Goal: Contribute content: Add original content to the website for others to see

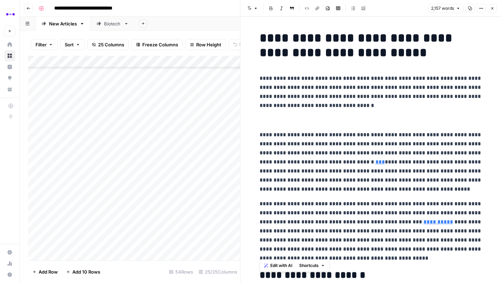
scroll to position [2873, 0]
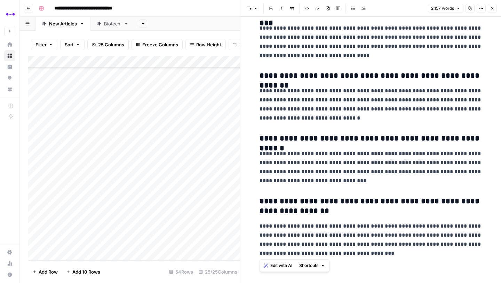
click at [494, 6] on icon "button" at bounding box center [492, 8] width 4 height 4
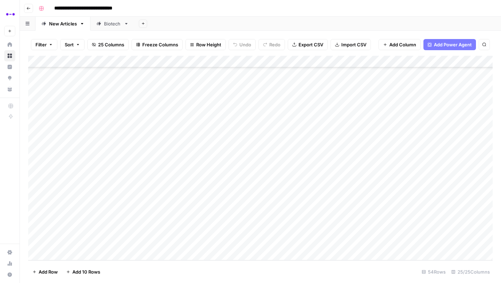
click at [65, 254] on div "Add Column" at bounding box center [260, 158] width 465 height 204
click at [152, 243] on div "Add Column" at bounding box center [260, 158] width 465 height 204
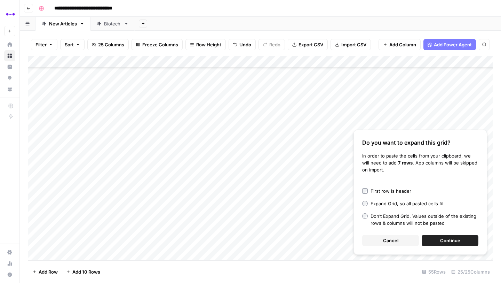
click at [455, 241] on span "Continue" at bounding box center [450, 240] width 20 height 7
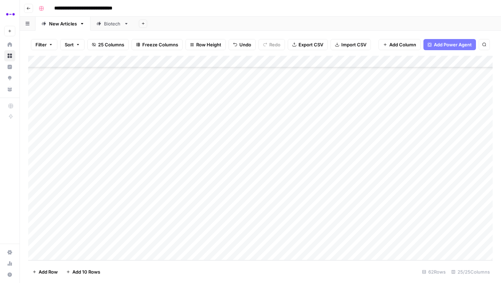
click at [75, 174] on div "Add Column" at bounding box center [260, 158] width 465 height 204
click at [149, 163] on div "Add Column" at bounding box center [260, 158] width 465 height 204
click at [144, 146] on div "Add Column" at bounding box center [260, 158] width 465 height 204
click at [146, 160] on div "Add Column" at bounding box center [260, 158] width 465 height 204
click at [209, 160] on div "Add Column" at bounding box center [260, 158] width 465 height 204
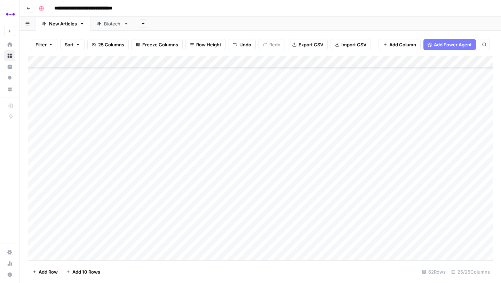
click at [209, 169] on div "Add Column" at bounding box center [260, 158] width 465 height 204
click at [209, 180] on div "Add Column" at bounding box center [260, 158] width 465 height 204
click at [207, 194] on div "Add Column" at bounding box center [260, 158] width 465 height 204
click at [207, 205] on div "Add Column" at bounding box center [260, 158] width 465 height 204
click at [207, 222] on div "Add Column" at bounding box center [260, 158] width 465 height 204
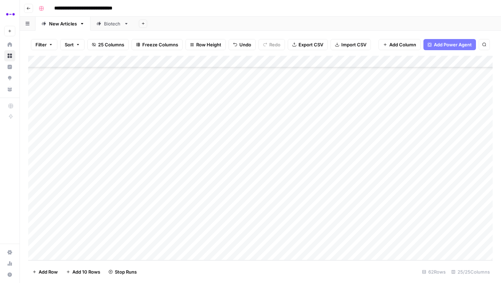
click at [207, 228] on div "Add Column" at bounding box center [260, 158] width 465 height 204
click at [208, 242] on div "Add Column" at bounding box center [260, 158] width 465 height 204
click at [209, 218] on div "Add Column" at bounding box center [260, 158] width 465 height 204
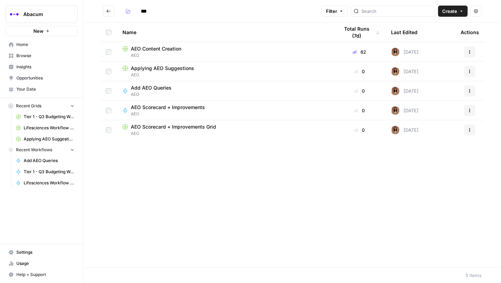
click at [108, 13] on icon "Go back" at bounding box center [108, 11] width 5 height 5
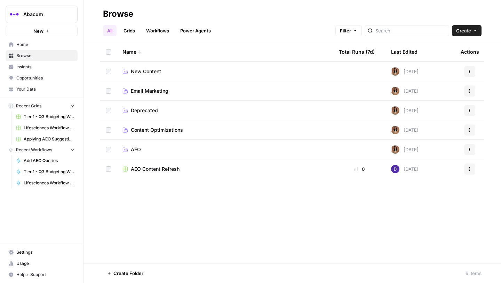
click at [30, 71] on link "Insights" at bounding box center [42, 66] width 72 height 11
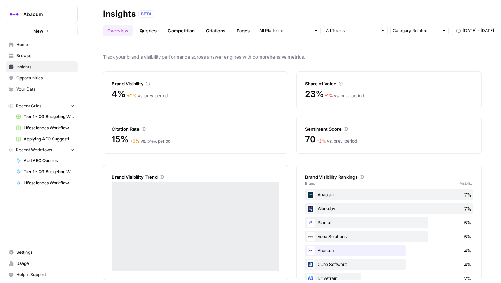
click at [150, 30] on link "Queries" at bounding box center [147, 30] width 25 height 11
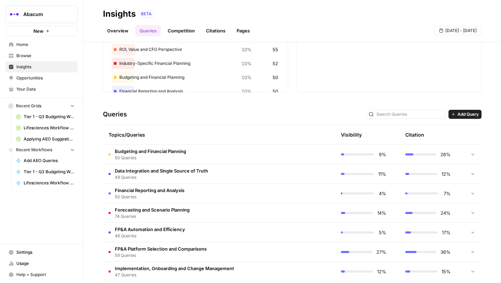
scroll to position [148, 0]
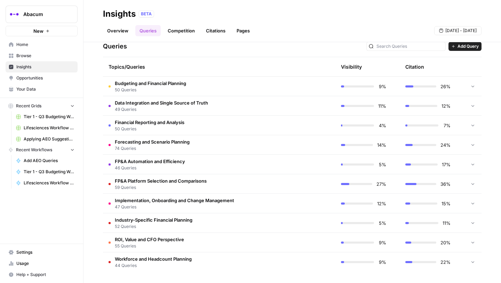
click at [469, 44] on span "Add Query" at bounding box center [468, 46] width 21 height 6
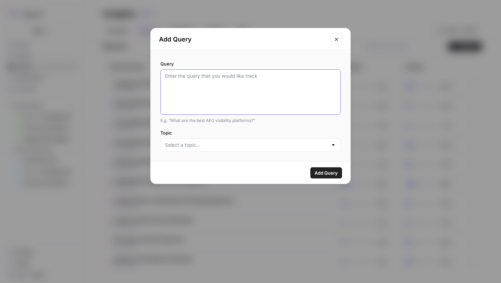
click at [253, 77] on textarea "Query" at bounding box center [250, 91] width 171 height 39
paste textarea "How do FP&A tools support SaaS companies with ARR and cohort analysis?"
type textarea "How do FP&A tools support SaaS companies with ARR and cohort analysis?"
click at [207, 145] on input "Topic" at bounding box center [246, 144] width 163 height 7
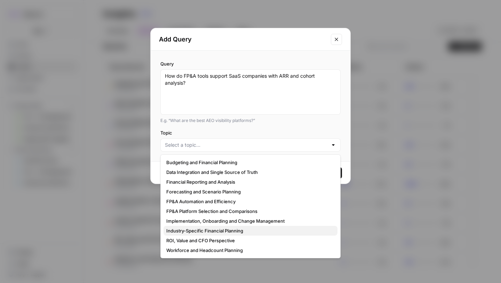
click at [192, 229] on span "Industry-Specific Financial Planning" at bounding box center [249, 230] width 166 height 7
type input "Industry-Specific Financial Planning"
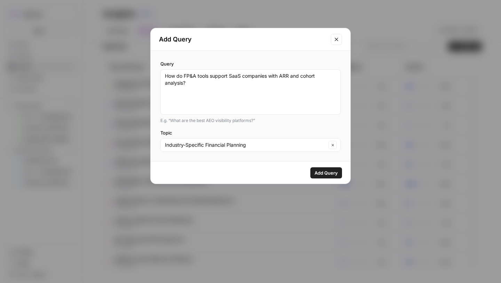
click at [318, 172] on span "Add Query" at bounding box center [326, 172] width 23 height 7
click at [338, 39] on icon "Close modal" at bounding box center [337, 40] width 6 height 6
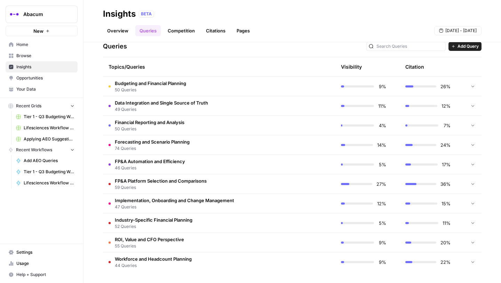
scroll to position [0, 0]
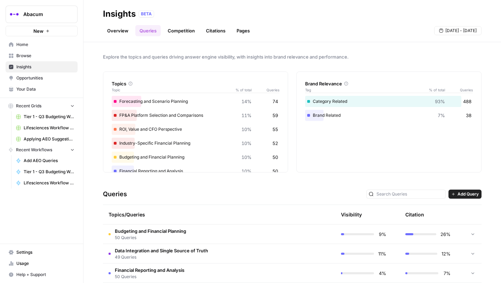
click at [29, 87] on span "Your Data" at bounding box center [45, 89] width 58 height 6
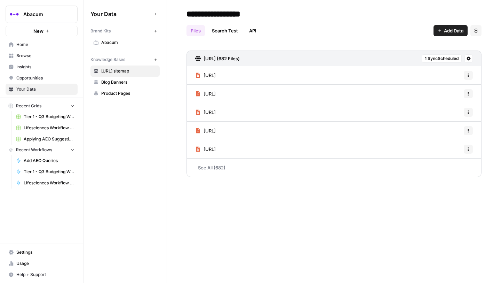
click at [29, 47] on span "Home" at bounding box center [45, 44] width 58 height 6
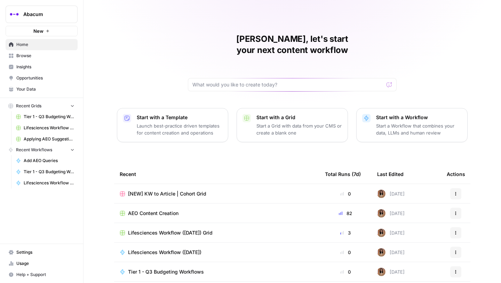
click at [29, 90] on span "Your Data" at bounding box center [45, 89] width 58 height 6
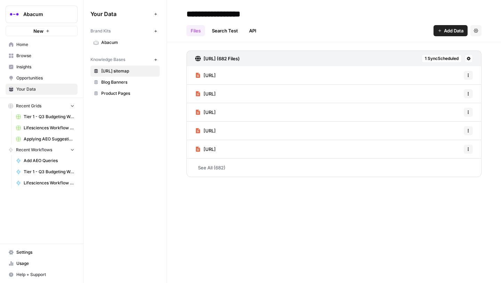
click at [34, 47] on span "Home" at bounding box center [45, 44] width 58 height 6
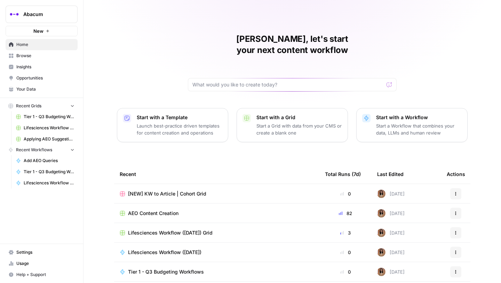
click at [27, 253] on span "Settings" at bounding box center [45, 252] width 58 height 6
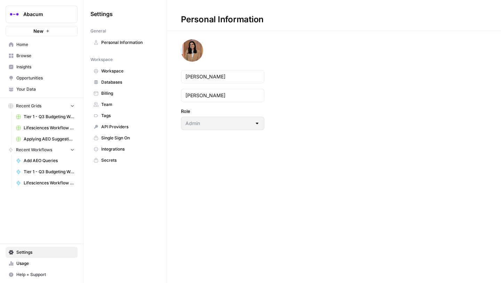
click at [27, 261] on span "Usage" at bounding box center [45, 263] width 58 height 6
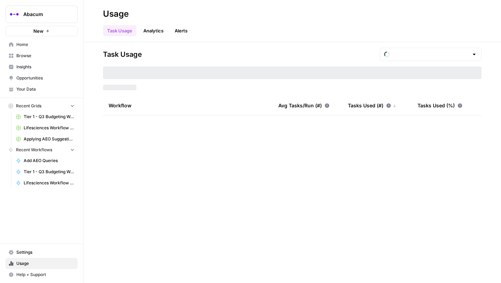
type input "September Tasks"
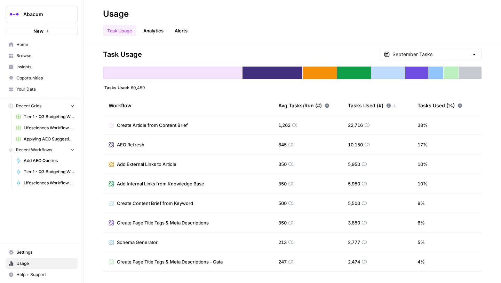
click at [50, 249] on span "Settings" at bounding box center [45, 252] width 58 height 6
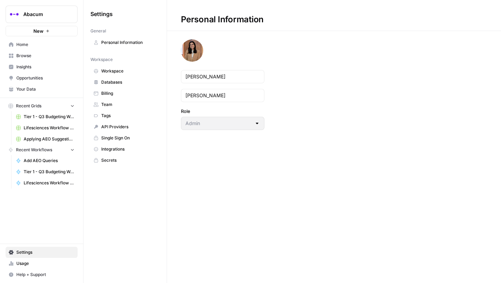
click at [118, 160] on span "Secrets" at bounding box center [128, 160] width 55 height 6
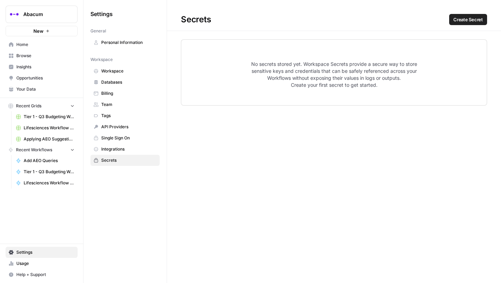
click at [121, 69] on span "Workspace" at bounding box center [128, 71] width 55 height 6
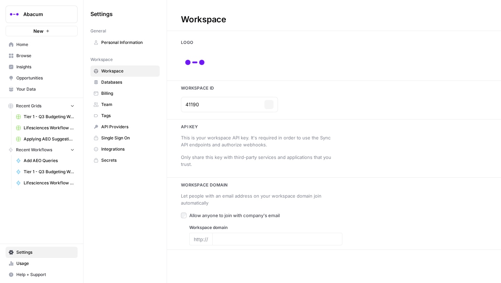
type input "[URL]"
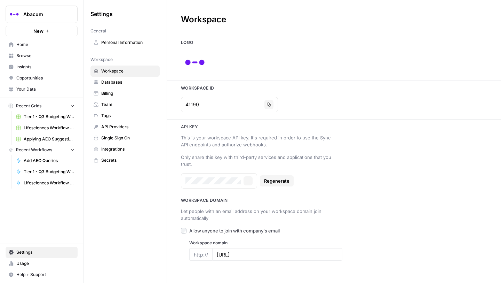
click at [123, 82] on span "Databases" at bounding box center [128, 82] width 55 height 6
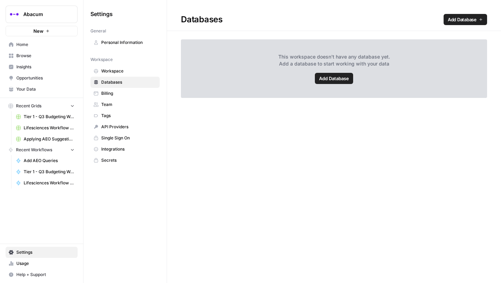
click at [124, 89] on link "Billing" at bounding box center [125, 93] width 69 height 11
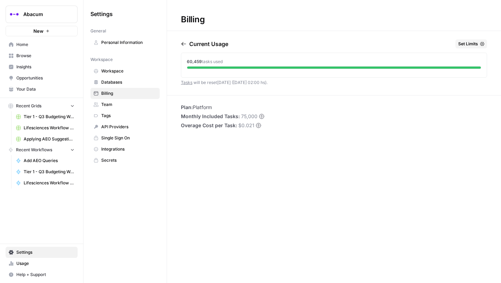
click at [22, 87] on span "Your Data" at bounding box center [45, 89] width 58 height 6
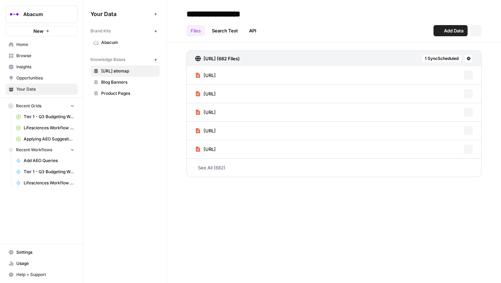
click at [22, 79] on span "Opportunities" at bounding box center [45, 78] width 58 height 6
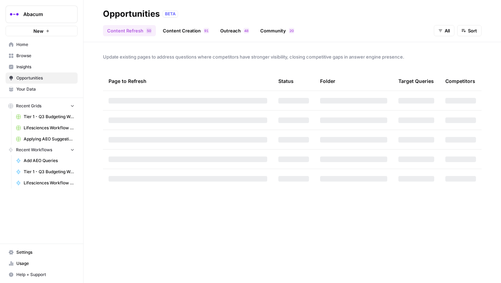
click at [22, 59] on link "Browse" at bounding box center [42, 55] width 72 height 11
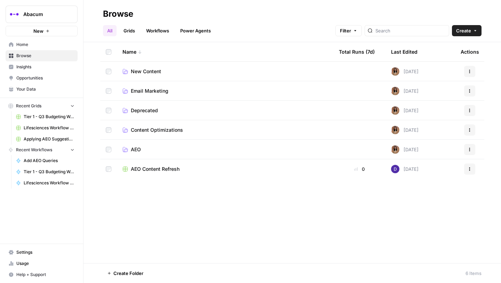
click at [136, 147] on span "AEO" at bounding box center [136, 149] width 10 height 7
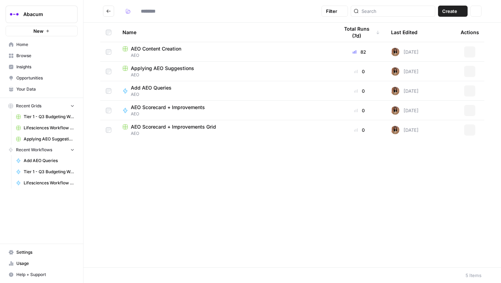
type input "***"
click at [152, 49] on span "AEO Content Creation" at bounding box center [156, 48] width 50 height 7
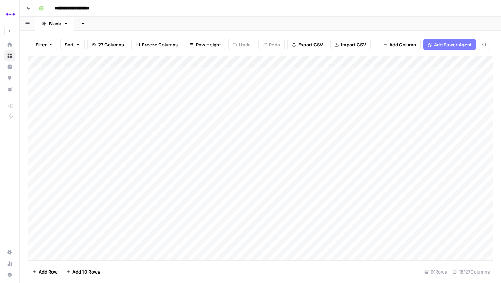
click at [354, 84] on div "Add Column" at bounding box center [260, 158] width 465 height 204
click at [367, 85] on textarea "**********" at bounding box center [387, 85] width 111 height 10
click at [343, 139] on div "Add Column" at bounding box center [260, 158] width 465 height 204
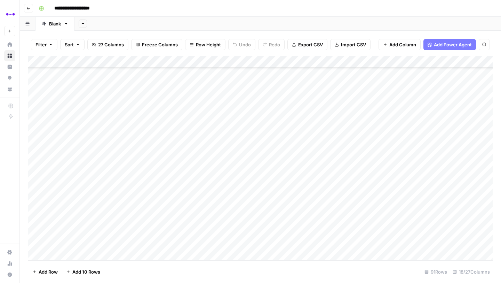
scroll to position [50, 0]
click at [347, 142] on div "Add Column" at bounding box center [260, 158] width 465 height 204
click at [355, 128] on div "Add Column" at bounding box center [260, 158] width 465 height 204
click at [350, 131] on div "Add Column" at bounding box center [260, 158] width 465 height 204
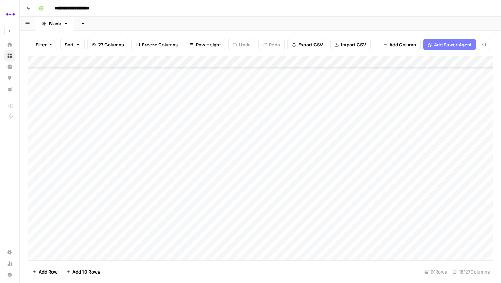
scroll to position [250, 0]
click at [345, 148] on div "Add Column" at bounding box center [260, 158] width 465 height 204
drag, startPoint x: 30, startPoint y: 84, endPoint x: 31, endPoint y: 70, distance: 13.3
click at [31, 70] on div "Add Column" at bounding box center [260, 158] width 465 height 204
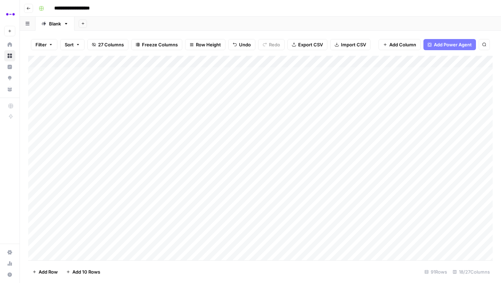
drag, startPoint x: 30, startPoint y: 131, endPoint x: 35, endPoint y: 86, distance: 45.5
click at [35, 86] on div "Add Column" at bounding box center [260, 158] width 465 height 204
drag, startPoint x: 29, startPoint y: 143, endPoint x: 36, endPoint y: 95, distance: 48.5
click at [36, 95] on div "Add Column" at bounding box center [260, 158] width 465 height 204
drag, startPoint x: 29, startPoint y: 179, endPoint x: 31, endPoint y: 108, distance: 71.0
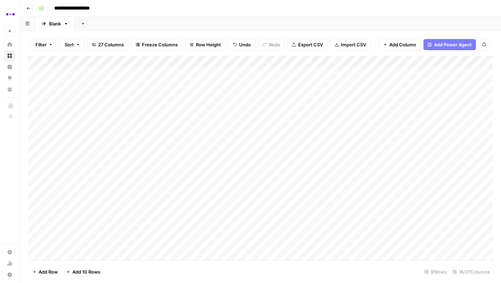
click at [31, 108] on div "Add Column" at bounding box center [260, 158] width 465 height 204
drag, startPoint x: 30, startPoint y: 186, endPoint x: 46, endPoint y: 92, distance: 94.9
click at [46, 92] on div "Add Column" at bounding box center [260, 158] width 465 height 204
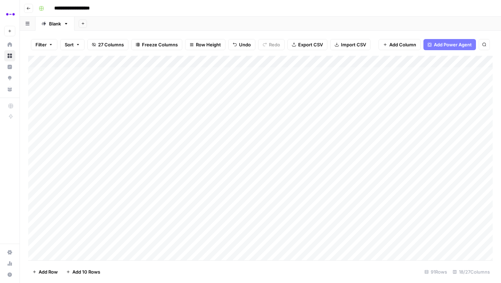
drag, startPoint x: 30, startPoint y: 166, endPoint x: 29, endPoint y: 120, distance: 45.6
click at [29, 120] on div "Add Column" at bounding box center [260, 158] width 465 height 204
drag, startPoint x: 31, startPoint y: 191, endPoint x: 31, endPoint y: 90, distance: 101.3
click at [31, 90] on div "Add Column" at bounding box center [260, 158] width 465 height 204
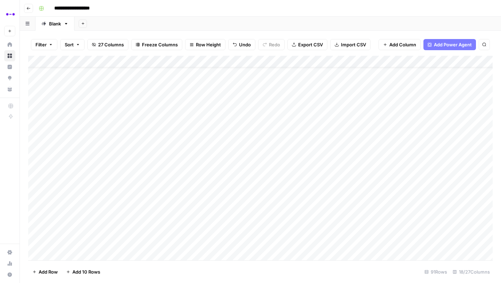
scroll to position [10, 0]
drag, startPoint x: 30, startPoint y: 181, endPoint x: 30, endPoint y: 124, distance: 56.7
click at [30, 124] on div "Add Column" at bounding box center [260, 158] width 465 height 204
drag, startPoint x: 29, startPoint y: 168, endPoint x: 36, endPoint y: 91, distance: 78.0
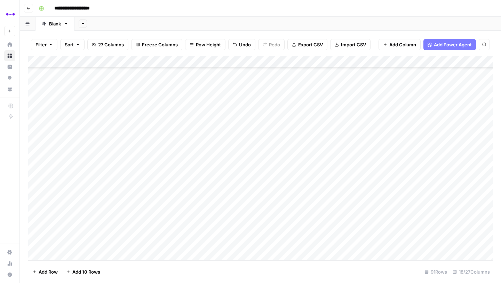
click at [36, 91] on div "Add Column" at bounding box center [260, 158] width 465 height 204
drag, startPoint x: 30, startPoint y: 255, endPoint x: 31, endPoint y: 92, distance: 162.9
click at [31, 92] on div "Add Column" at bounding box center [260, 158] width 465 height 204
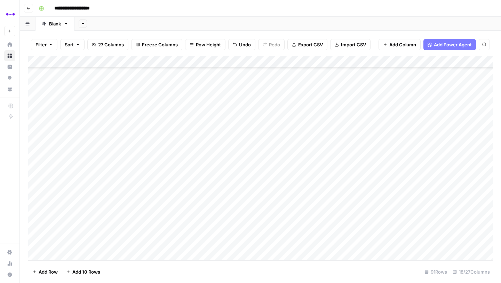
drag, startPoint x: 29, startPoint y: 175, endPoint x: 27, endPoint y: 78, distance: 97.8
click at [27, 78] on div "Filter Sort 27 Columns Freeze Columns Row Height Undo Redo Export CSV Import CS…" at bounding box center [260, 157] width 481 height 252
drag, startPoint x: 30, startPoint y: 248, endPoint x: 34, endPoint y: 80, distance: 167.5
click at [34, 80] on div "Add Column" at bounding box center [260, 158] width 465 height 204
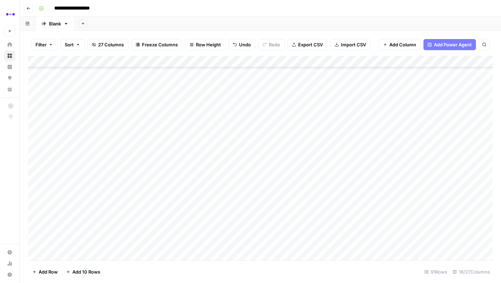
scroll to position [55, 0]
drag, startPoint x: 30, startPoint y: 195, endPoint x: 30, endPoint y: 101, distance: 94.3
click at [30, 101] on div "Add Column" at bounding box center [260, 158] width 465 height 204
drag, startPoint x: 30, startPoint y: 144, endPoint x: 30, endPoint y: 84, distance: 60.9
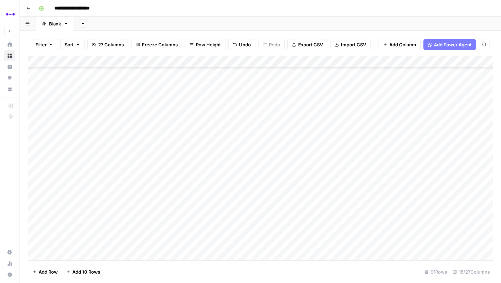
click at [30, 84] on div "Add Column" at bounding box center [260, 158] width 465 height 204
drag, startPoint x: 30, startPoint y: 252, endPoint x: 37, endPoint y: 89, distance: 163.1
click at [37, 89] on div "Add Column" at bounding box center [260, 158] width 465 height 204
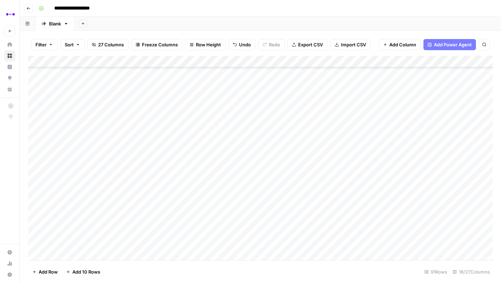
drag, startPoint x: 30, startPoint y: 257, endPoint x: 26, endPoint y: 75, distance: 181.4
click at [26, 75] on div "Filter Sort 27 Columns Freeze Columns Row Height Undo Redo Export CSV Import CS…" at bounding box center [260, 157] width 481 height 252
drag, startPoint x: 30, startPoint y: 203, endPoint x: 30, endPoint y: 167, distance: 35.9
click at [30, 167] on div "Add Column" at bounding box center [260, 158] width 465 height 204
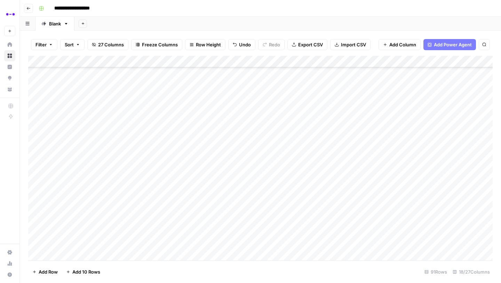
scroll to position [639, 0]
drag, startPoint x: 30, startPoint y: 108, endPoint x: 55, endPoint y: 87, distance: 32.8
click at [55, 87] on div "Add Column" at bounding box center [260, 158] width 465 height 204
drag, startPoint x: 29, startPoint y: 253, endPoint x: 32, endPoint y: 88, distance: 165.4
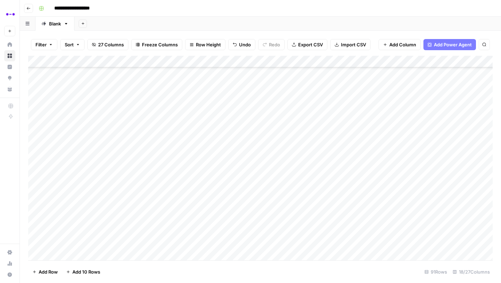
click at [32, 88] on div "Add Column" at bounding box center [260, 158] width 465 height 204
drag, startPoint x: 31, startPoint y: 166, endPoint x: 32, endPoint y: 80, distance: 86.0
click at [32, 80] on div "Add Column" at bounding box center [260, 158] width 465 height 204
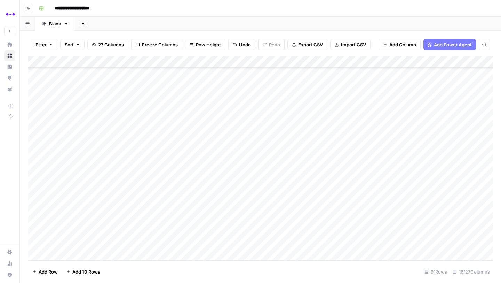
drag, startPoint x: 31, startPoint y: 250, endPoint x: 41, endPoint y: 89, distance: 161.2
click at [41, 89] on div "Add Column" at bounding box center [260, 158] width 465 height 204
drag, startPoint x: 30, startPoint y: 257, endPoint x: 30, endPoint y: 126, distance: 130.9
click at [30, 126] on div "Add Column" at bounding box center [260, 158] width 465 height 204
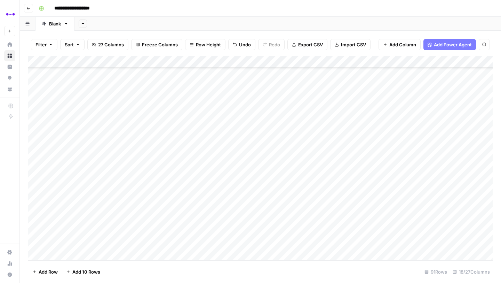
scroll to position [896, 0]
drag, startPoint x: 31, startPoint y: 148, endPoint x: 35, endPoint y: 81, distance: 67.3
click at [35, 81] on div "Add Column" at bounding box center [260, 158] width 465 height 204
drag, startPoint x: 30, startPoint y: 247, endPoint x: 35, endPoint y: 74, distance: 173.1
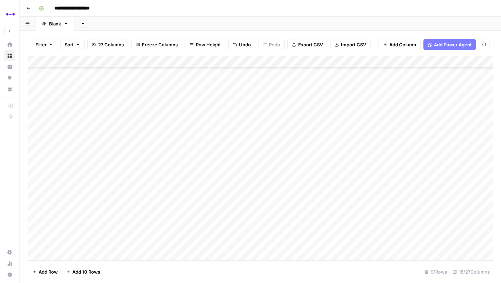
click at [35, 74] on div "Add Column" at bounding box center [260, 158] width 465 height 204
drag, startPoint x: 31, startPoint y: 247, endPoint x: 37, endPoint y: 77, distance: 170.6
click at [37, 77] on div "Add Column" at bounding box center [260, 158] width 465 height 204
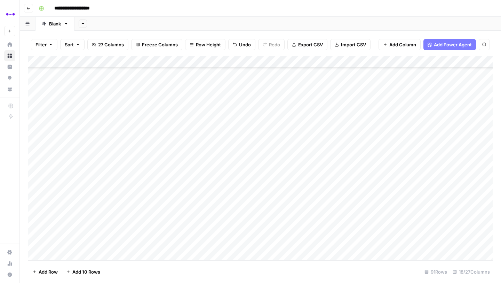
drag, startPoint x: 31, startPoint y: 253, endPoint x: 37, endPoint y: 88, distance: 164.8
click at [37, 88] on div "Add Column" at bounding box center [260, 158] width 465 height 204
drag, startPoint x: 30, startPoint y: 254, endPoint x: 34, endPoint y: 78, distance: 175.5
click at [34, 78] on div "Add Column" at bounding box center [260, 158] width 465 height 204
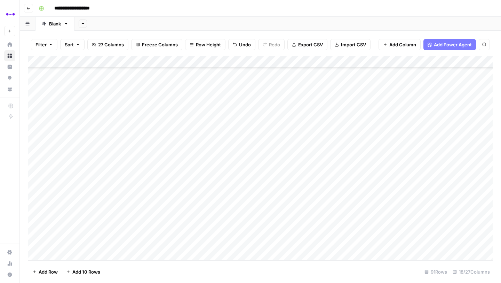
scroll to position [78, 0]
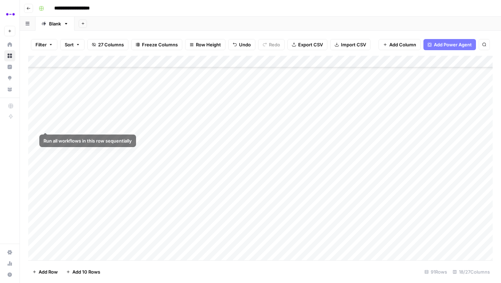
drag, startPoint x: 32, startPoint y: 195, endPoint x: 42, endPoint y: 116, distance: 79.3
click at [42, 116] on div "Add Column" at bounding box center [260, 158] width 465 height 204
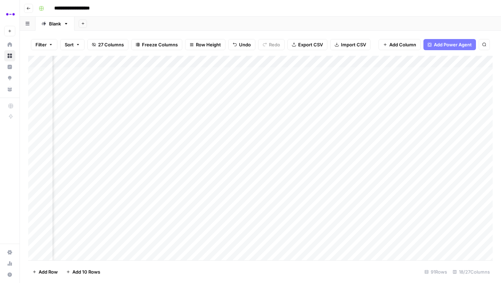
scroll to position [0, 500]
